Goal: Task Accomplishment & Management: Manage account settings

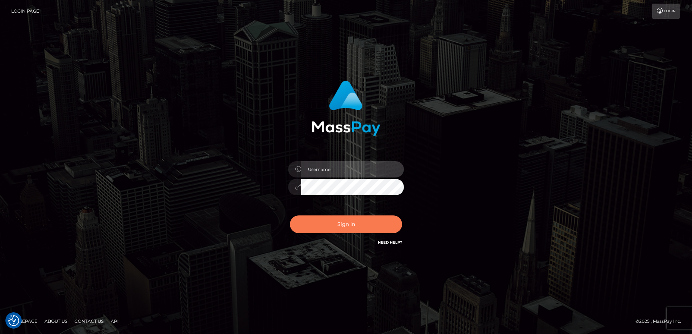
type input "Dan"
click at [357, 224] on button "Sign in" at bounding box center [346, 225] width 112 height 18
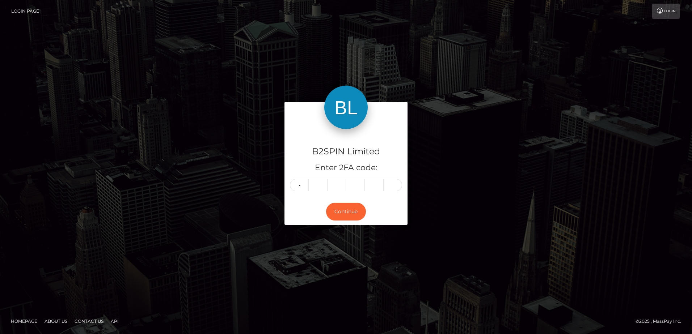
type input "7"
type input "8"
type input "3"
type input "2"
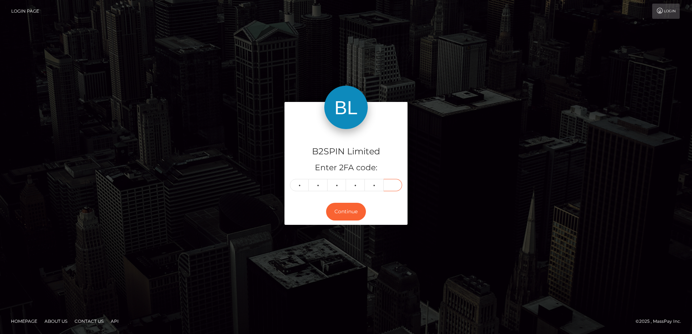
type input "8"
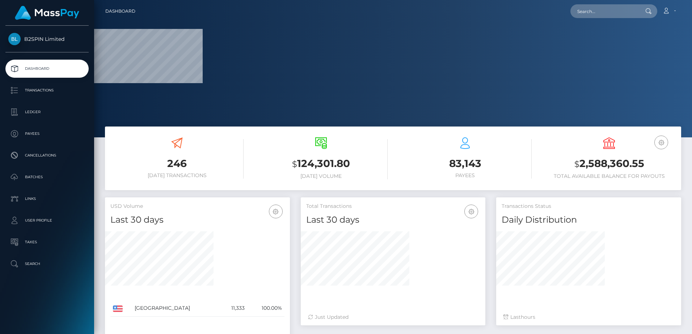
click at [597, 161] on h3 "$ 2,588,360.55" at bounding box center [608, 164] width 133 height 15
copy h3 "2,588,360.55"
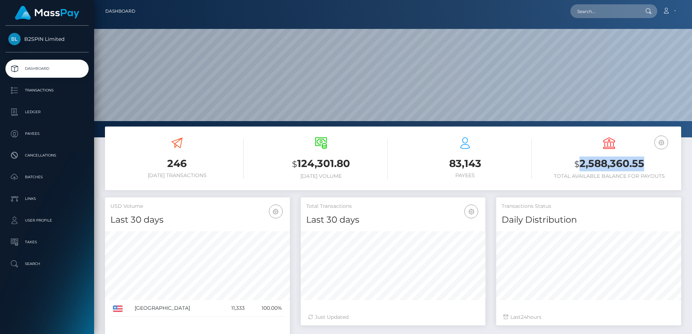
scroll to position [128, 185]
